Goal: Browse casually

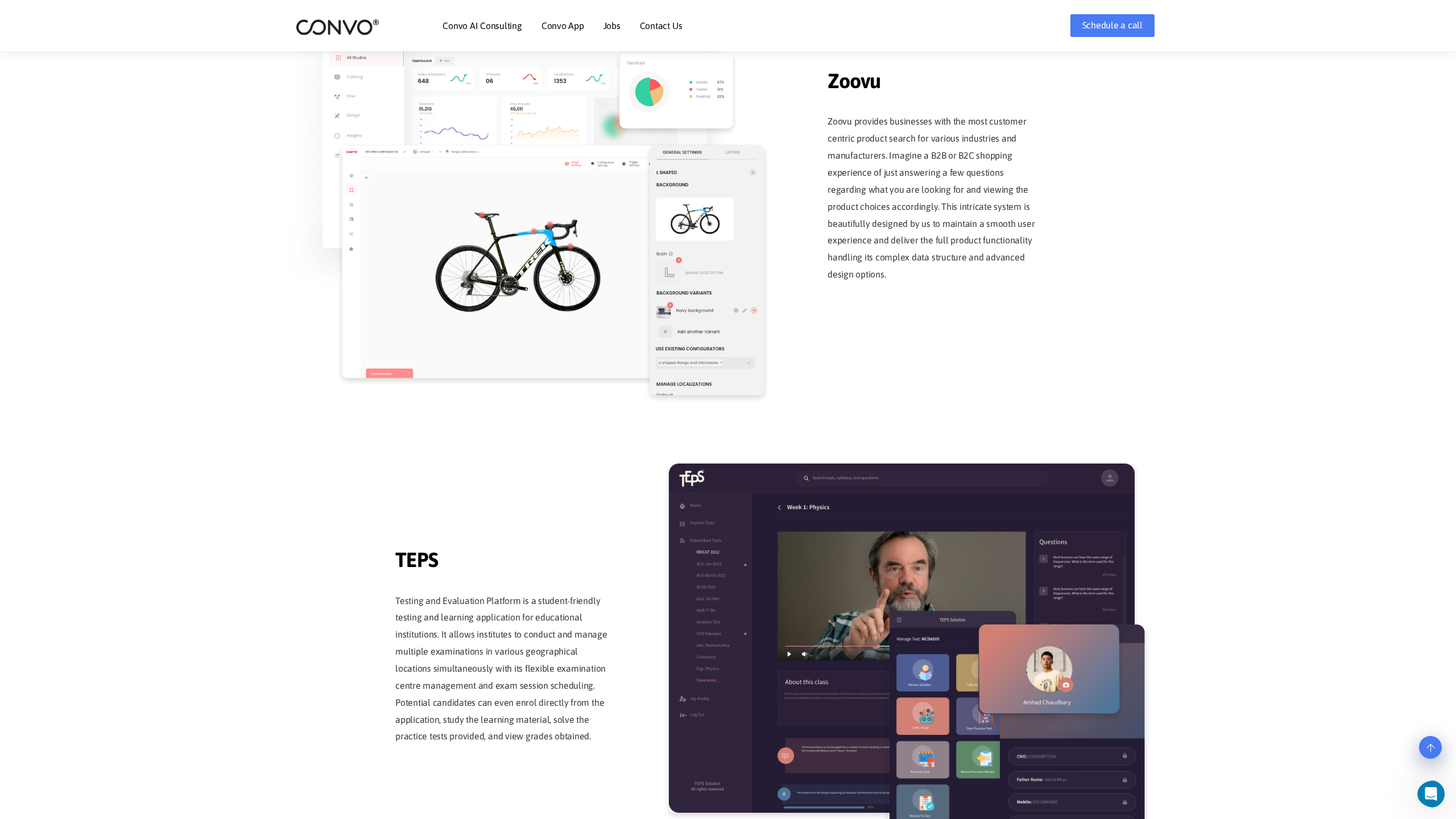
scroll to position [2229, 0]
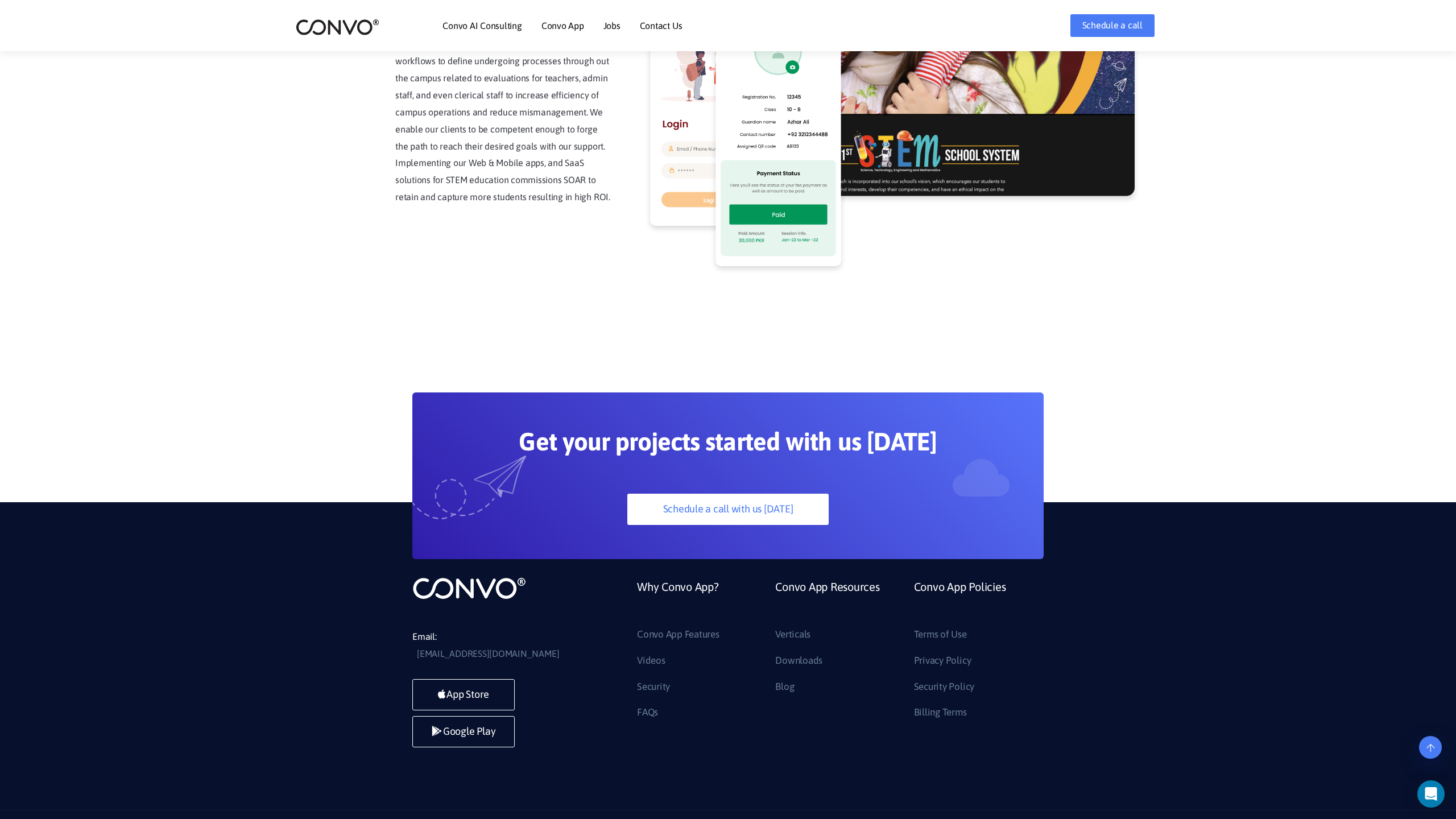
scroll to position [2895, 0]
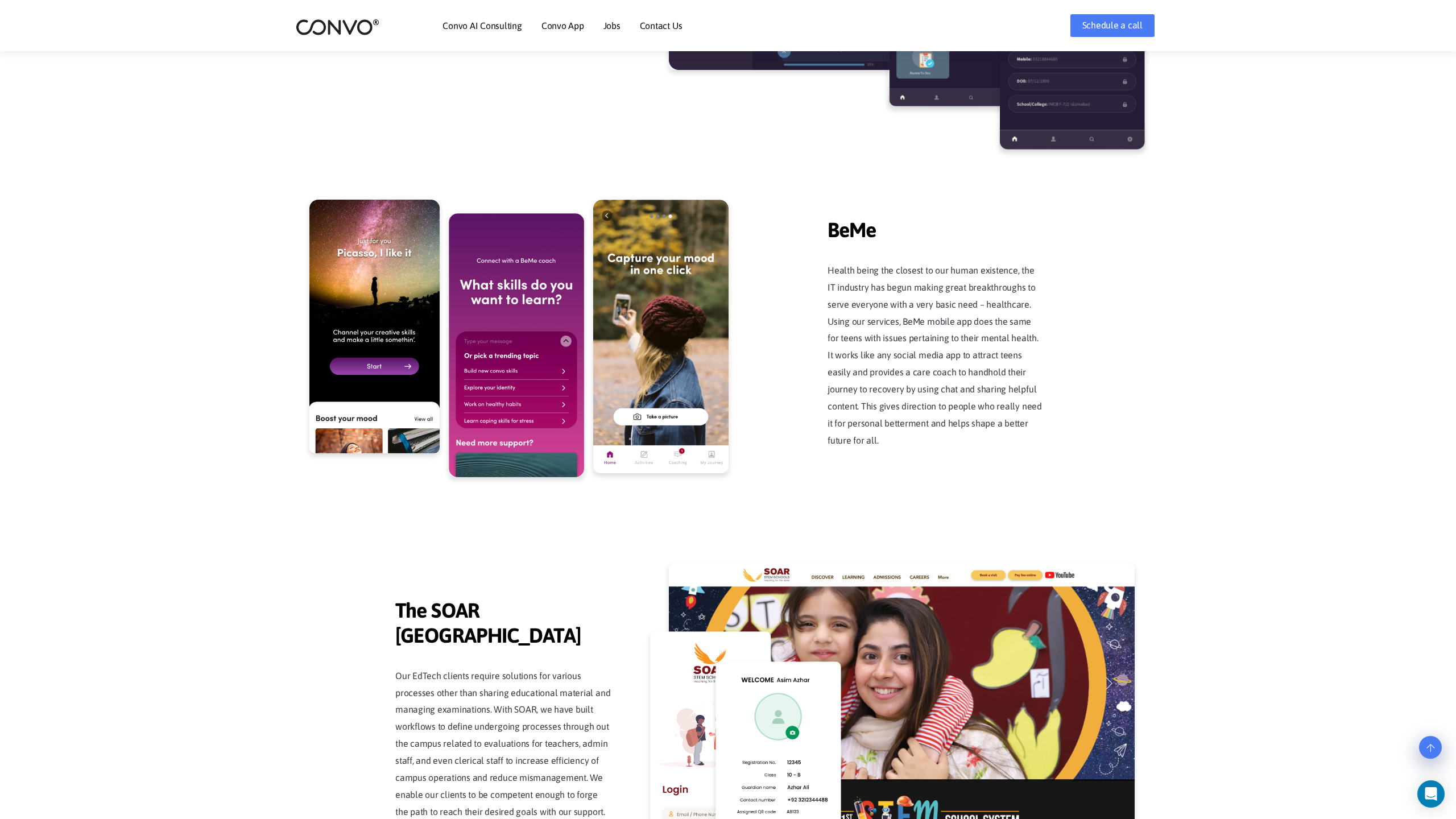
scroll to position [2895, 0]
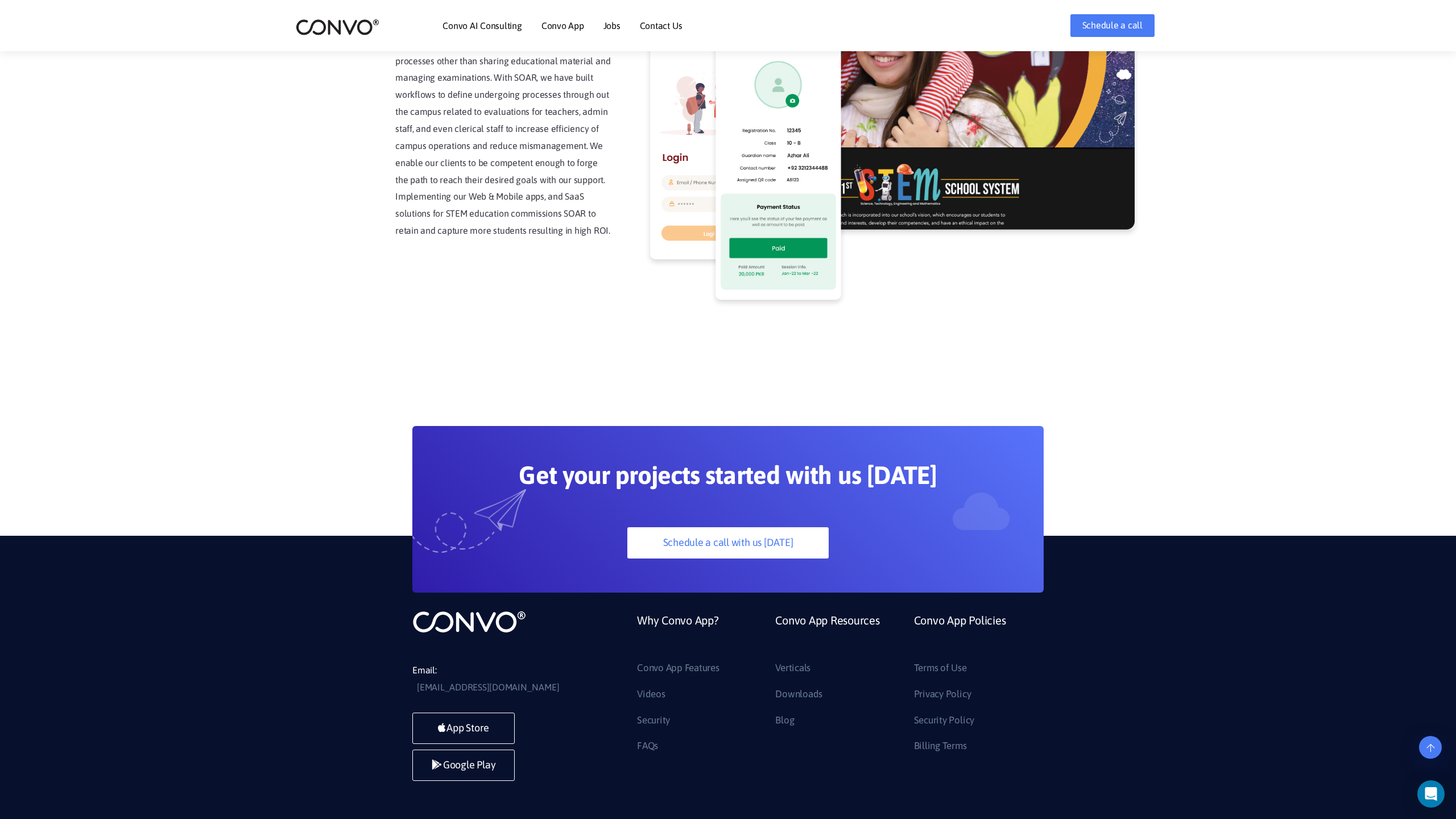
scroll to position [2895, 0]
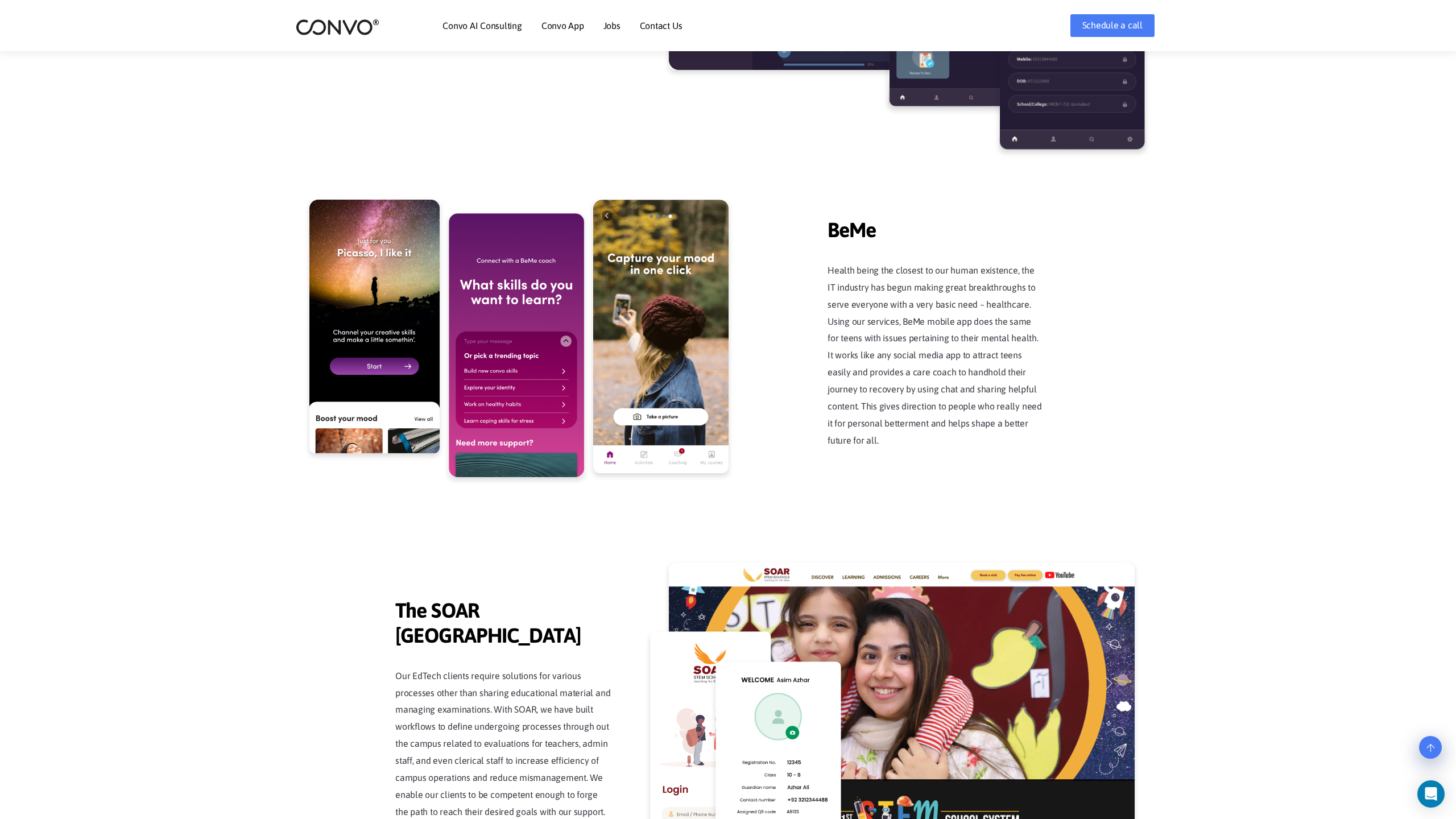
scroll to position [2895, 0]
